Goal: Task Accomplishment & Management: Use online tool/utility

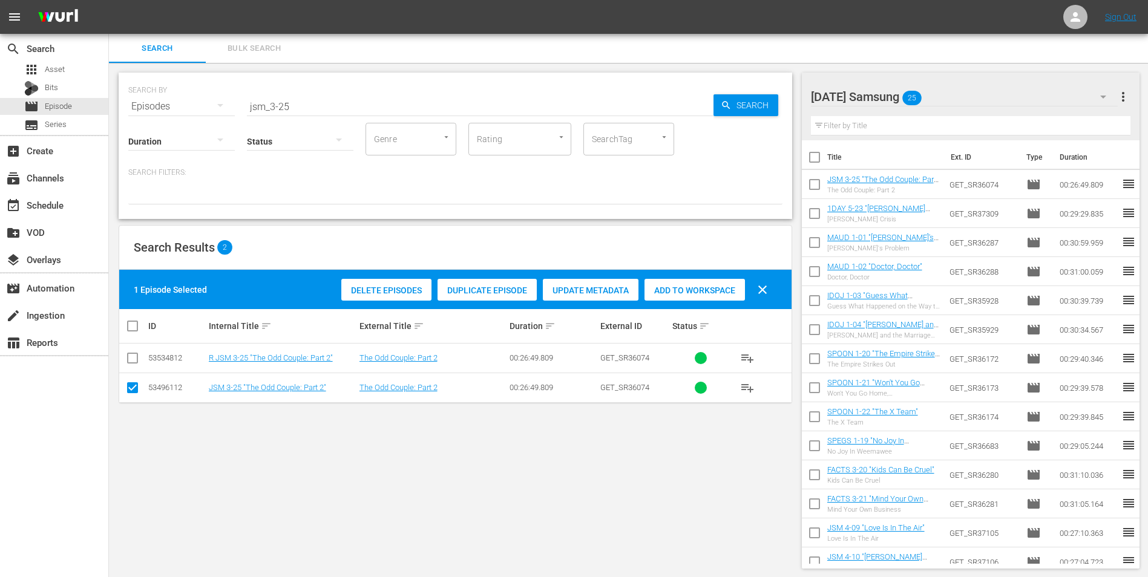
click at [944, 90] on div "[DATE] Samsung 25" at bounding box center [965, 97] width 308 height 34
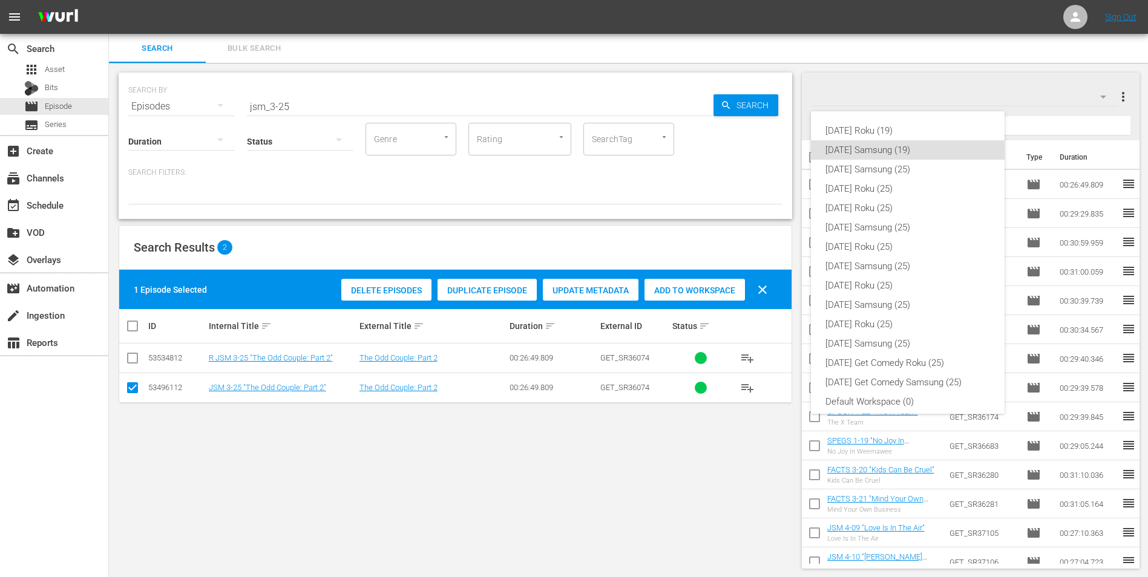
click at [55, 85] on div "[DATE] Roku (19) [DATE] Samsung (19) [DATE] Samsung (25) [DATE] Roku (25) [DATE…" at bounding box center [574, 288] width 1148 height 577
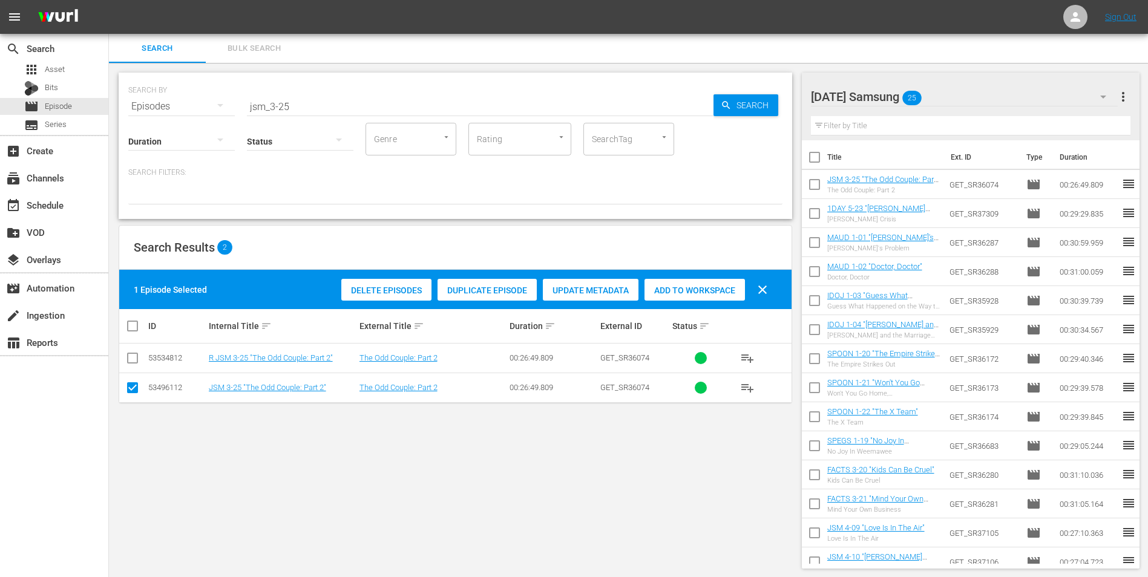
click at [53, 86] on div "[DATE] Roku (19) [DATE] Samsung (19) [DATE] Samsung (25) [DATE] Roku (25) [DATE…" at bounding box center [574, 288] width 1148 height 577
click at [51, 87] on span "Bits" at bounding box center [51, 88] width 13 height 12
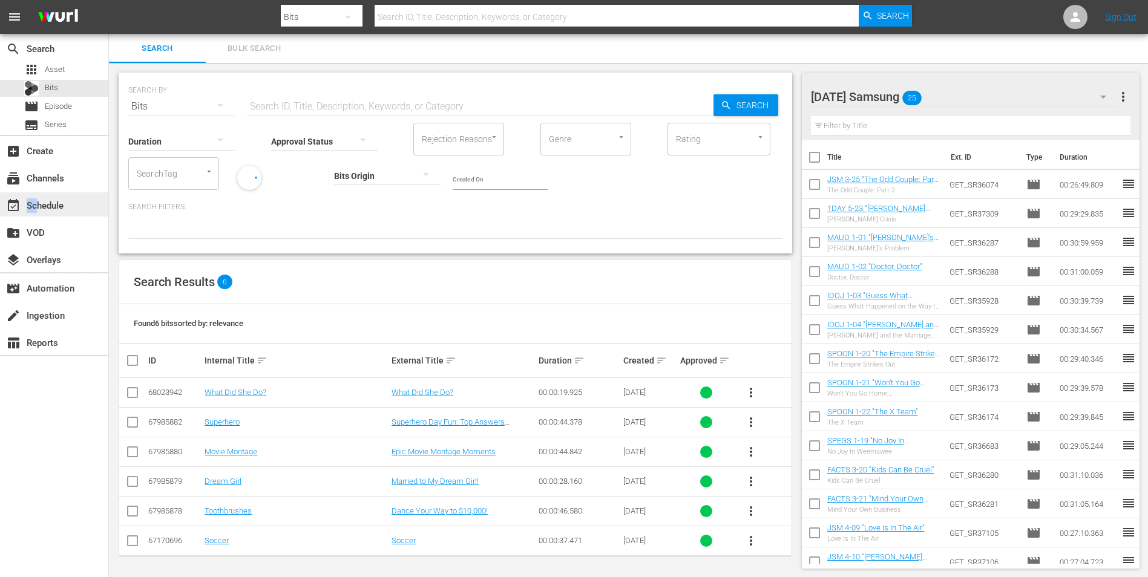
click at [37, 209] on div "event_available Schedule" at bounding box center [34, 203] width 68 height 11
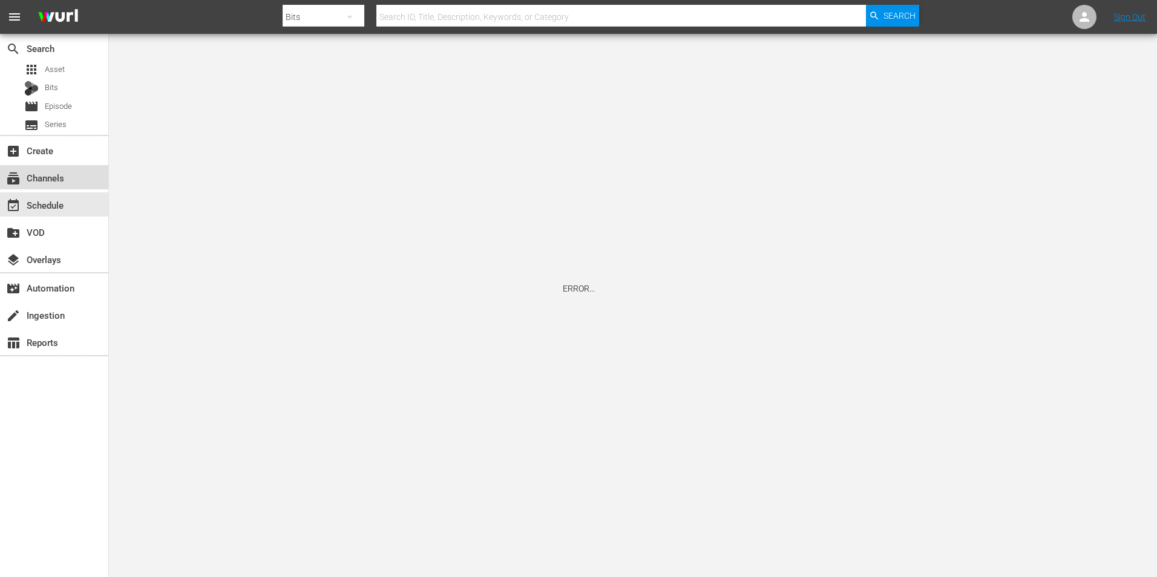
click at [82, 178] on div "subscriptions Channels" at bounding box center [54, 177] width 108 height 24
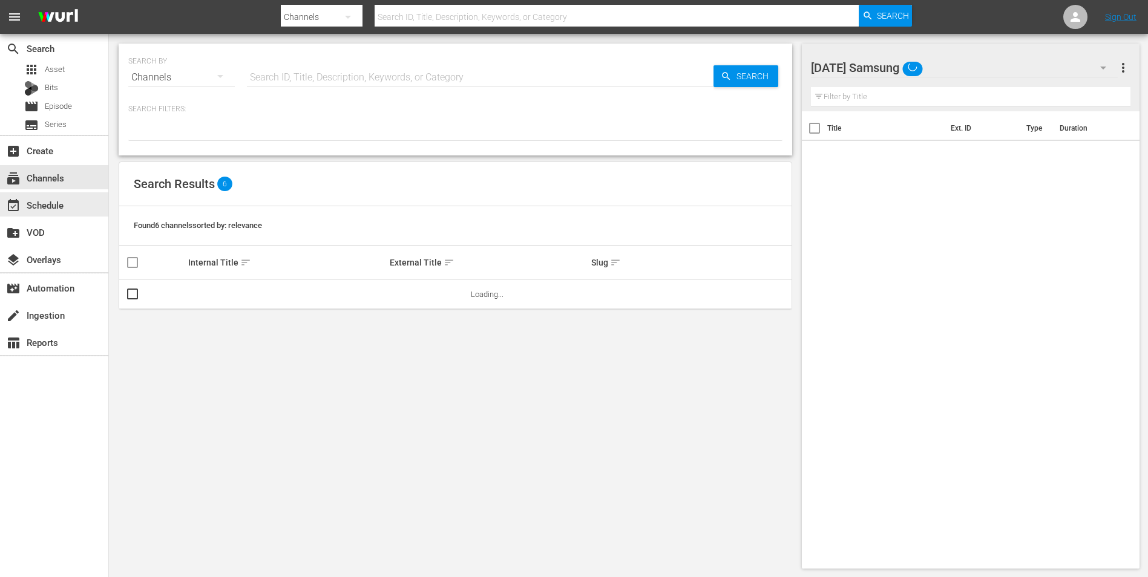
click at [65, 208] on div "event_available Schedule" at bounding box center [34, 203] width 68 height 11
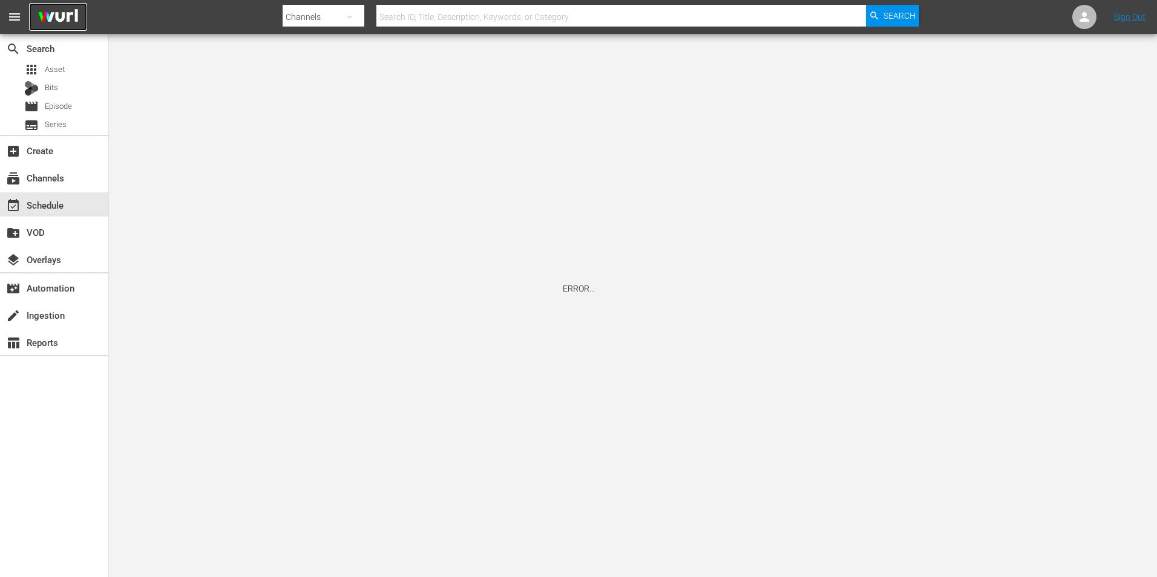
click at [62, 13] on img at bounding box center [58, 17] width 58 height 28
